Goal: Navigation & Orientation: Understand site structure

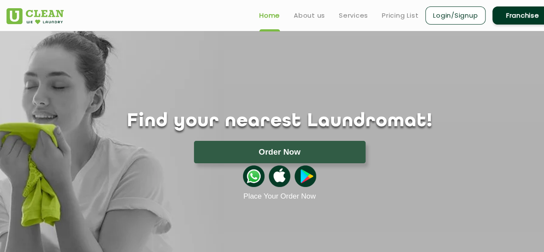
click at [295, 79] on div "Find your nearest Laundromat! Please select the location Order Now Place Your O…" at bounding box center [280, 116] width 560 height 170
click at [311, 12] on link "About us" at bounding box center [309, 15] width 31 height 10
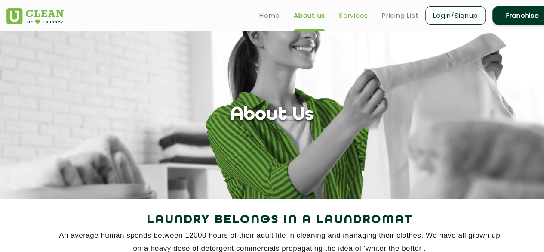
click at [349, 14] on link "Services" at bounding box center [353, 15] width 29 height 10
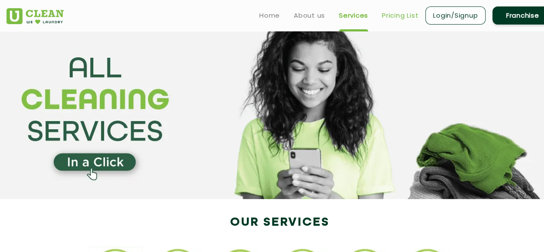
click at [391, 19] on link "Pricing List" at bounding box center [400, 15] width 37 height 10
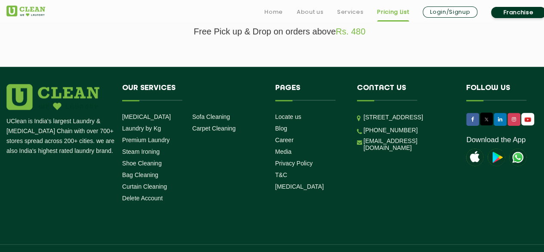
scroll to position [332, 0]
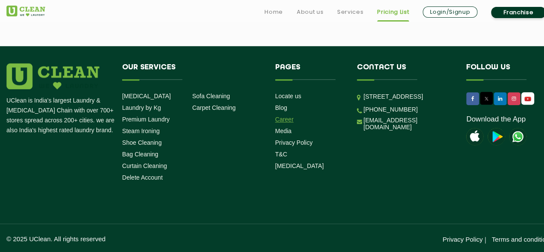
click at [284, 121] on link "Career" at bounding box center [284, 119] width 19 height 7
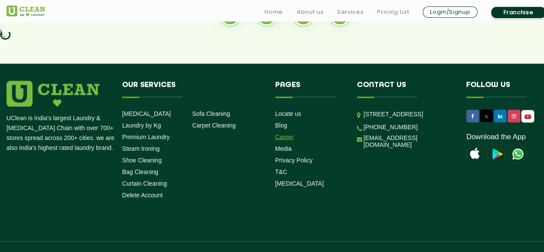
scroll to position [878, 0]
